Goal: Information Seeking & Learning: Learn about a topic

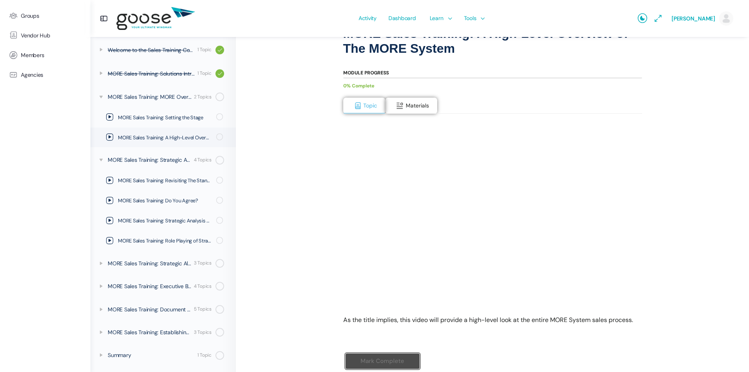
scroll to position [86, 0]
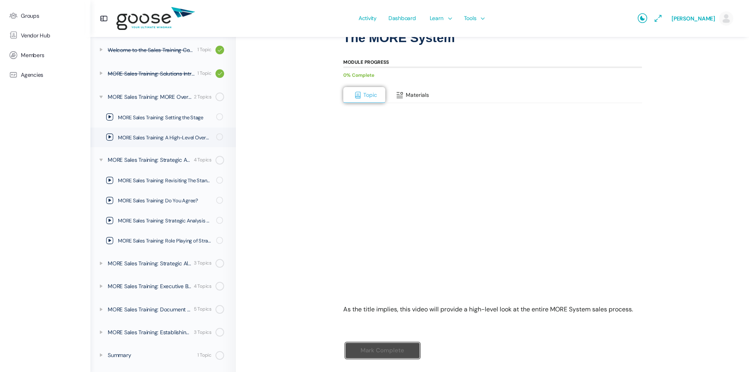
click at [417, 87] on button "Materials" at bounding box center [411, 95] width 52 height 17
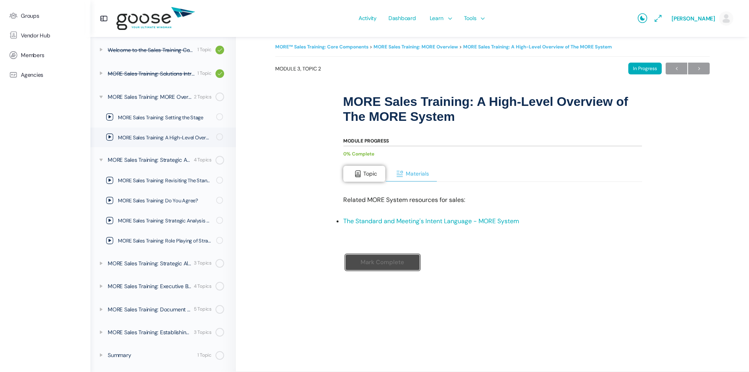
scroll to position [7, 0]
click at [364, 175] on span "Topic" at bounding box center [370, 173] width 14 height 7
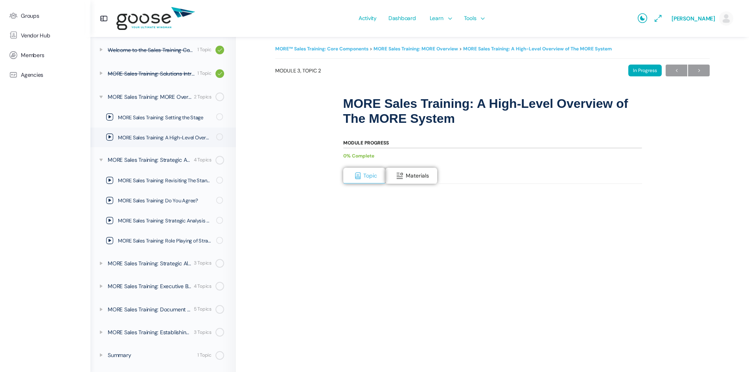
scroll to position [0, 0]
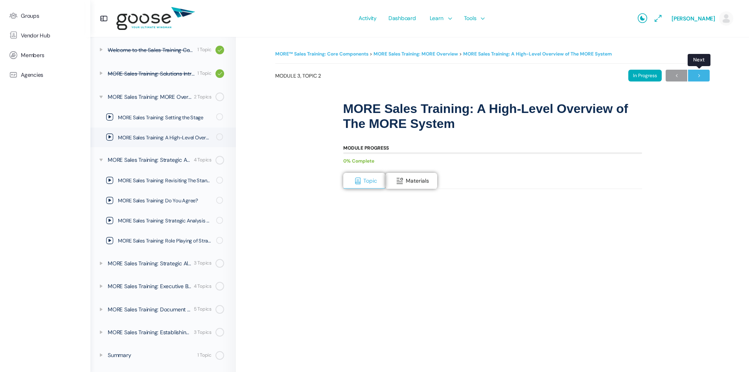
click at [698, 74] on span "→" at bounding box center [699, 75] width 22 height 11
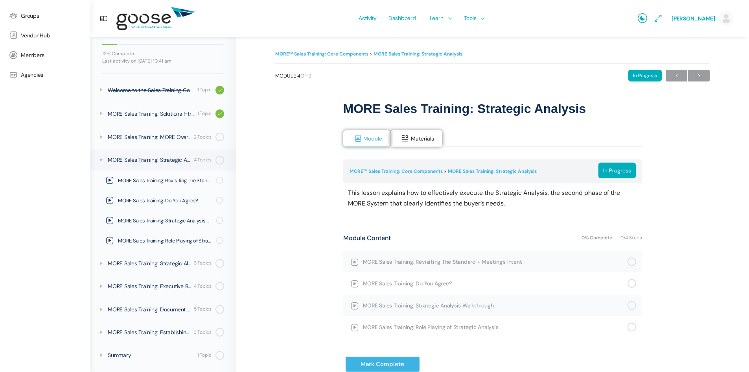
scroll to position [79, 0]
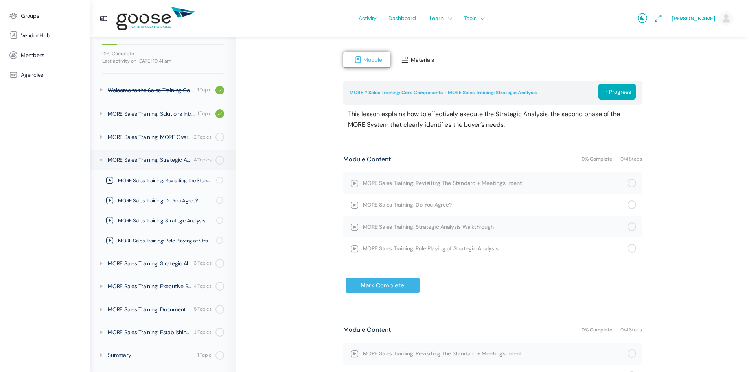
click at [422, 61] on span "Materials" at bounding box center [422, 59] width 23 height 7
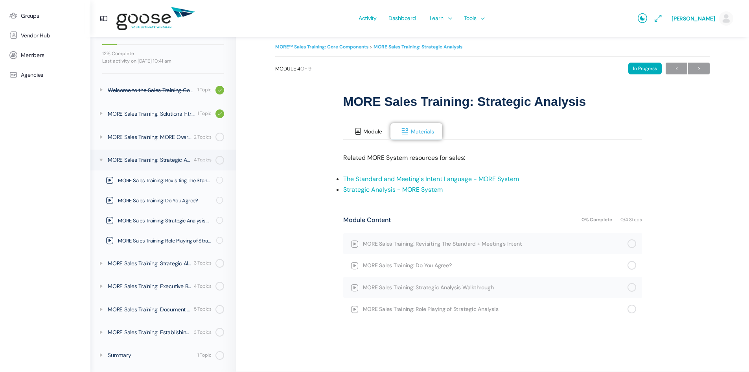
click at [372, 130] on span "Module" at bounding box center [372, 131] width 19 height 7
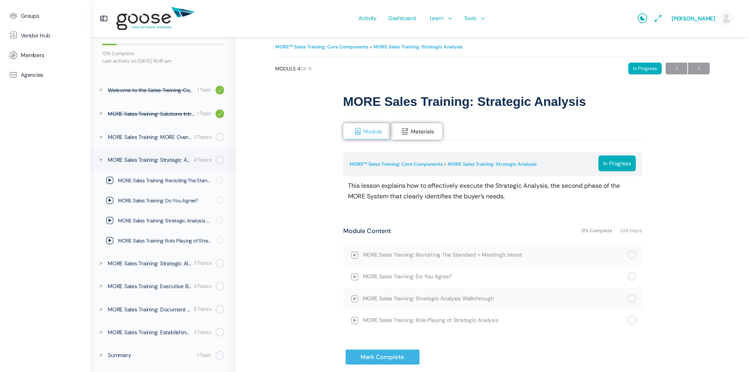
click at [422, 122] on div "Module Materials MORE™ Sales Training: Core Components MORE Sales Training: Str…" at bounding box center [492, 322] width 299 height 422
click at [422, 130] on span "Materials" at bounding box center [422, 131] width 23 height 7
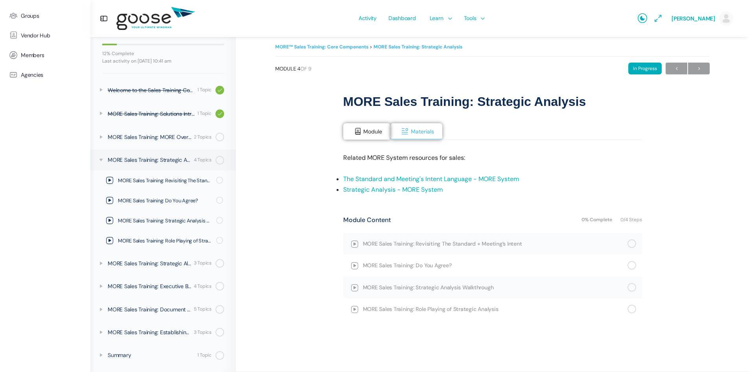
click at [419, 190] on link "Strategic Analysis - MORE System" at bounding box center [393, 189] width 100 height 8
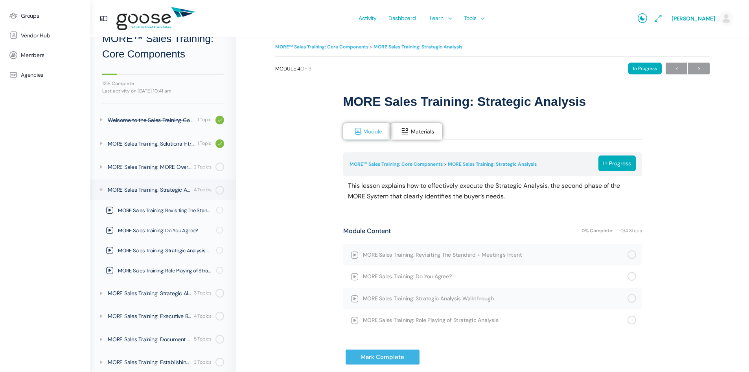
scroll to position [65, 0]
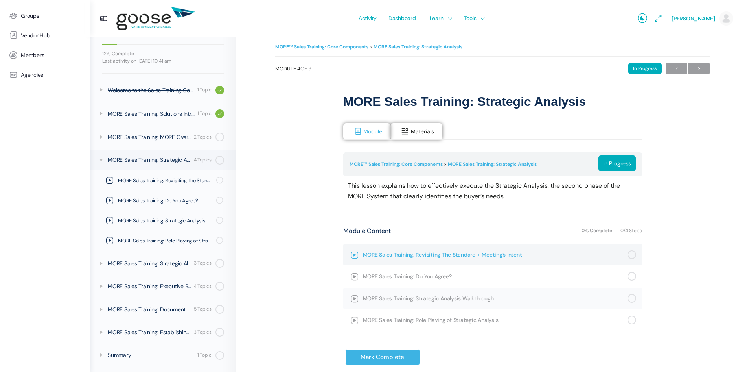
click at [363, 255] on span "MORE Sales Training: Revisiting The Standard + Meeting’s Intent" at bounding box center [495, 254] width 265 height 9
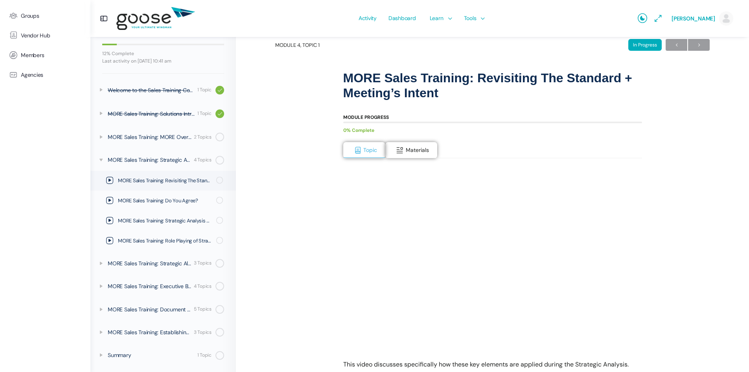
scroll to position [79, 0]
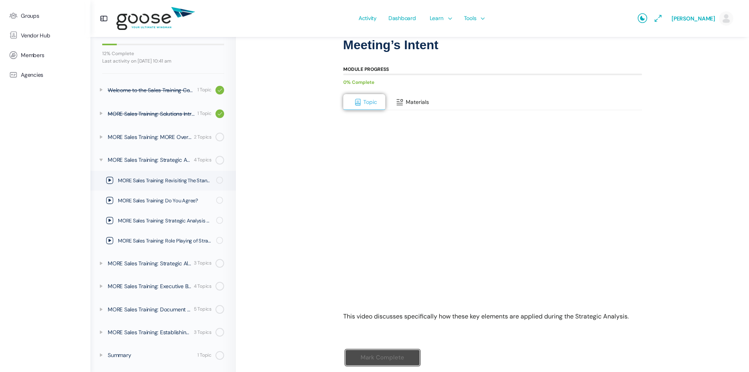
click at [415, 106] on button "Materials" at bounding box center [411, 102] width 52 height 17
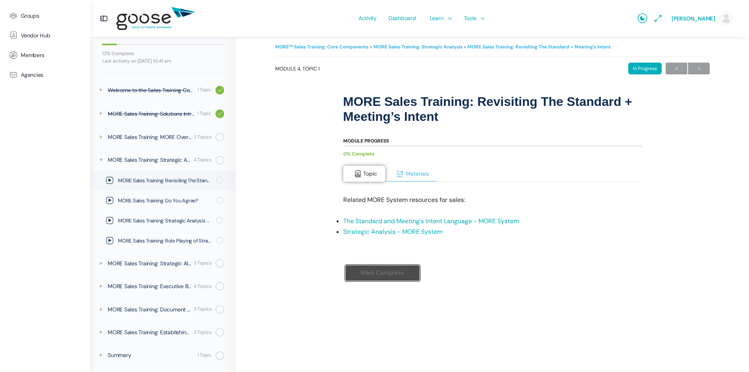
scroll to position [7, 0]
click at [357, 175] on span at bounding box center [358, 174] width 8 height 8
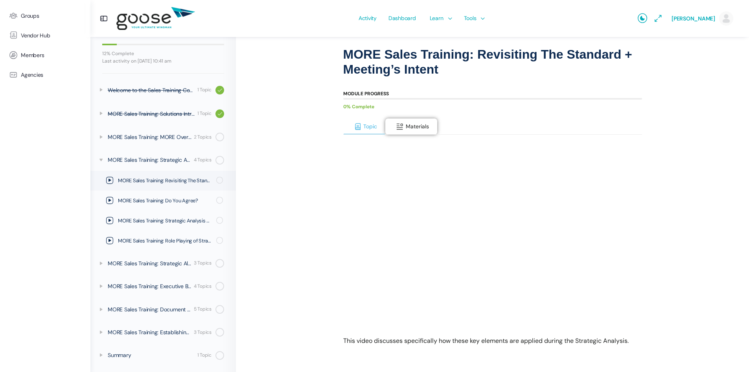
scroll to position [0, 0]
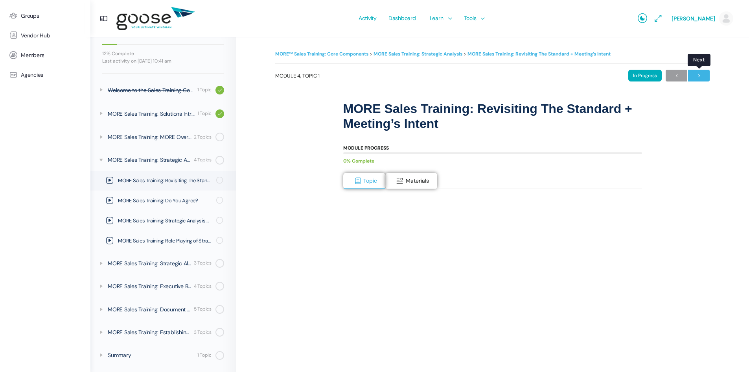
click at [700, 76] on span "→" at bounding box center [699, 75] width 22 height 11
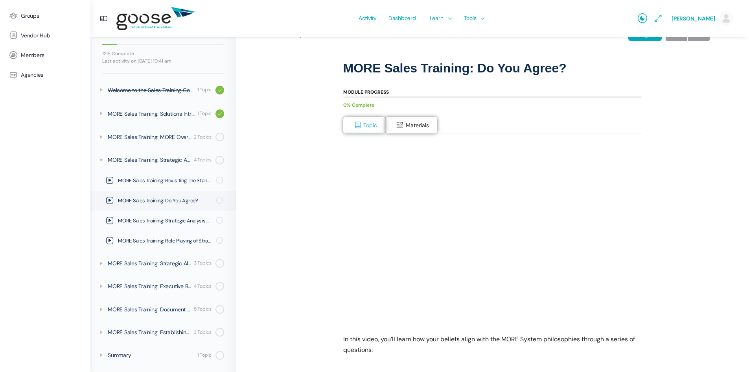
scroll to position [79, 0]
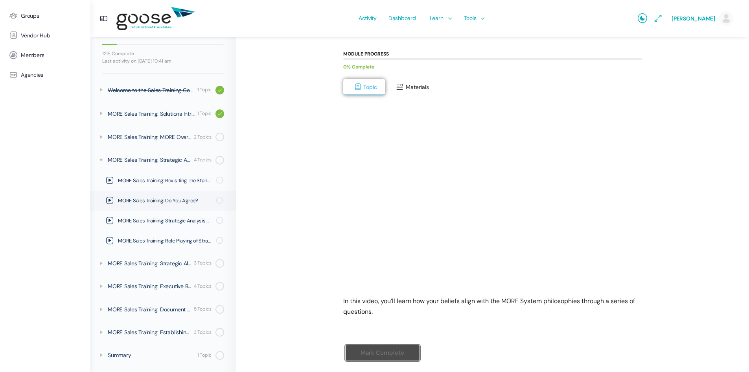
click at [412, 84] on span "Materials" at bounding box center [417, 86] width 23 height 7
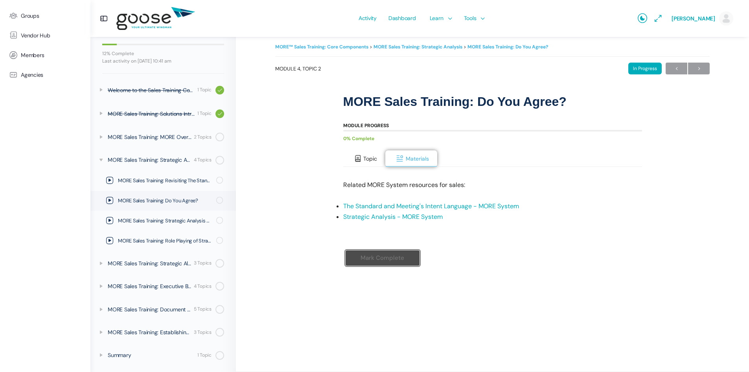
click at [363, 151] on button "Topic" at bounding box center [364, 158] width 42 height 17
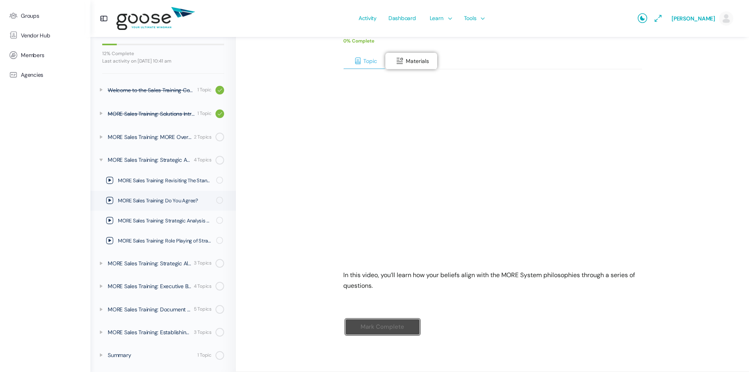
scroll to position [0, 0]
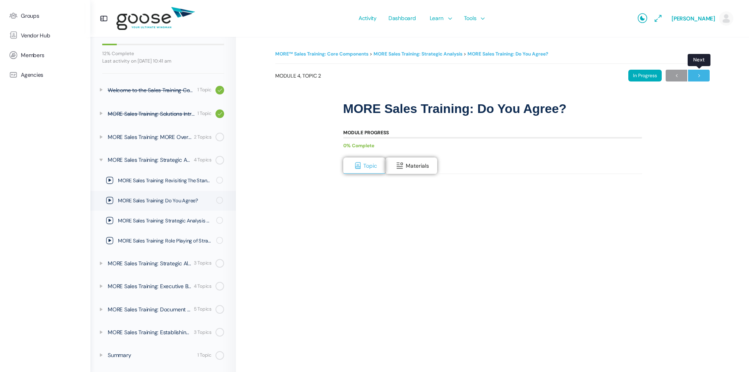
click at [701, 73] on span "→" at bounding box center [699, 75] width 22 height 11
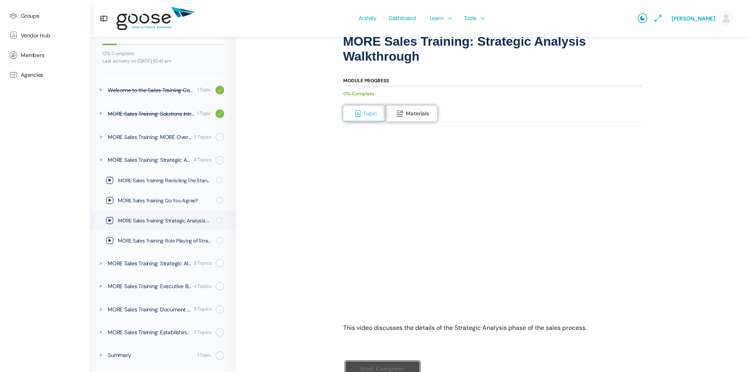
scroll to position [79, 0]
